Goal: Task Accomplishment & Management: Manage account settings

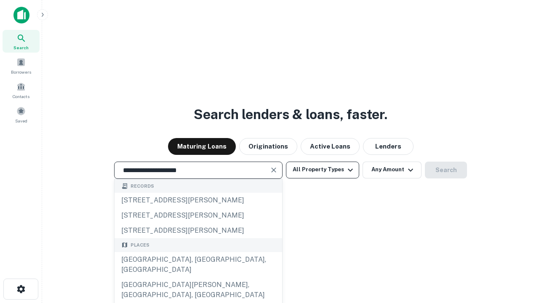
type input "**********"
click at [322, 170] on button "All Property Types" at bounding box center [322, 170] width 73 height 17
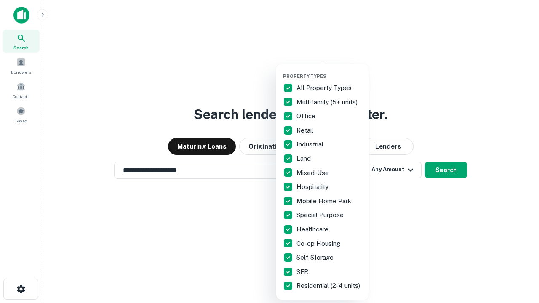
click at [329, 71] on button "button" at bounding box center [329, 71] width 93 height 0
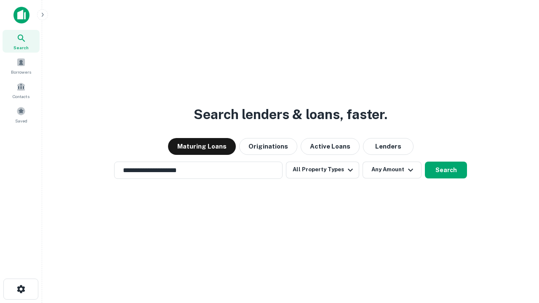
scroll to position [13, 0]
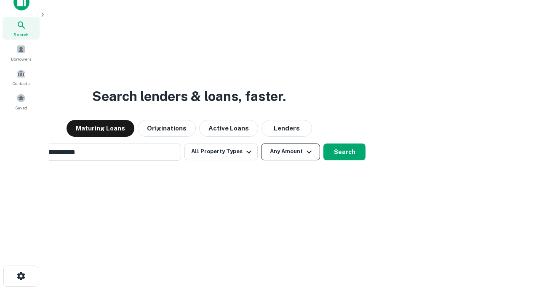
click at [261, 143] on button "Any Amount" at bounding box center [290, 151] width 59 height 17
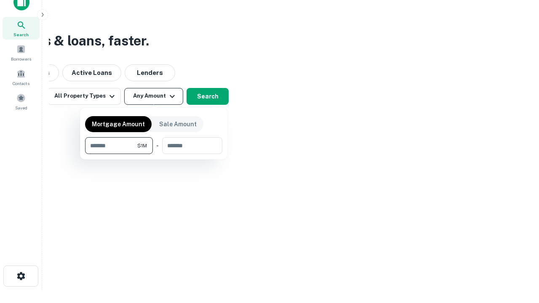
scroll to position [13, 0]
type input "*******"
click at [154, 154] on button "button" at bounding box center [153, 154] width 137 height 0
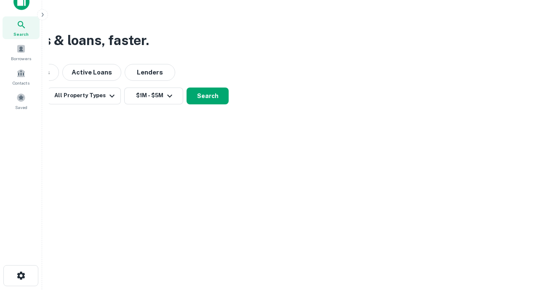
scroll to position [13, 0]
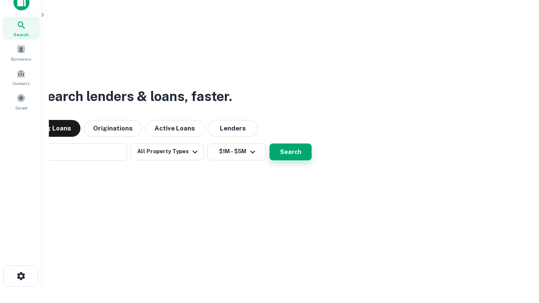
click at [269, 143] on button "Search" at bounding box center [290, 151] width 42 height 17
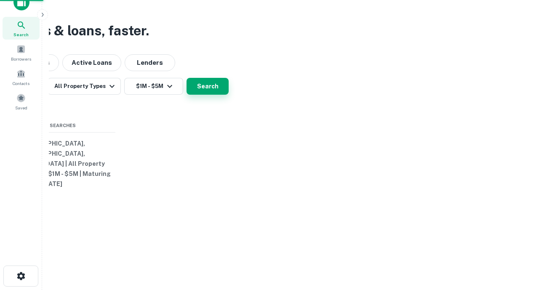
scroll to position [13, 0]
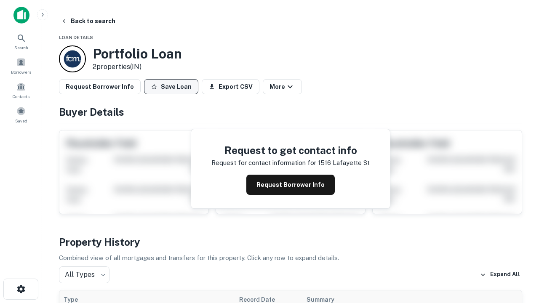
click at [171, 87] on button "Save Loan" at bounding box center [171, 86] width 54 height 15
click at [173, 87] on button "Loan Saved" at bounding box center [173, 86] width 58 height 15
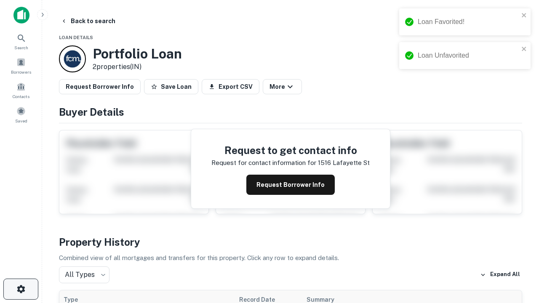
click at [21, 289] on icon "button" at bounding box center [21, 289] width 10 height 10
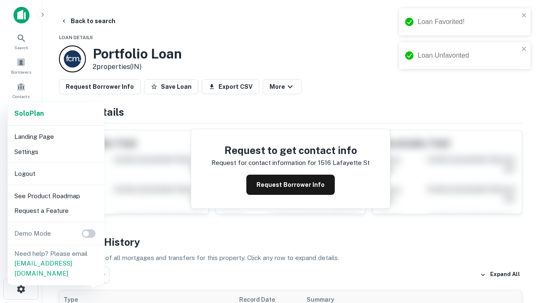
click at [56, 173] on li "Logout" at bounding box center [56, 173] width 90 height 15
